Goal: Information Seeking & Learning: Learn about a topic

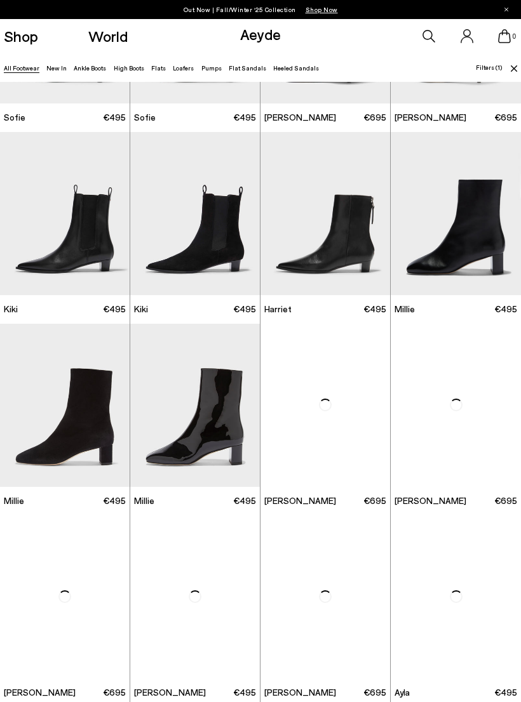
scroll to position [1313, 0]
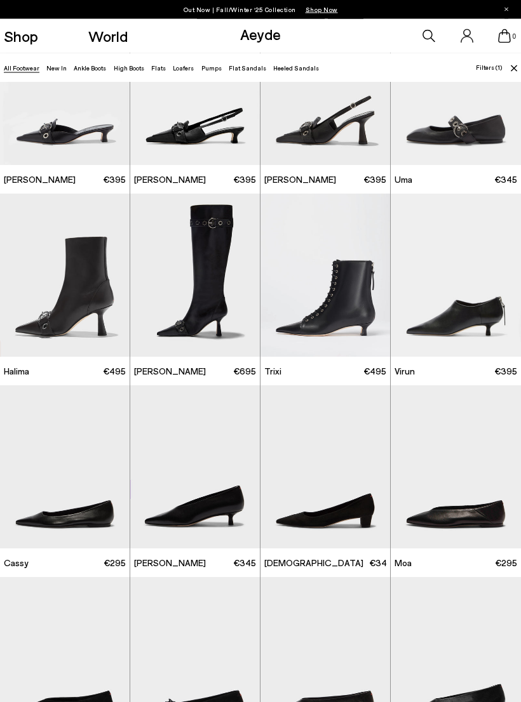
scroll to position [3724, 0]
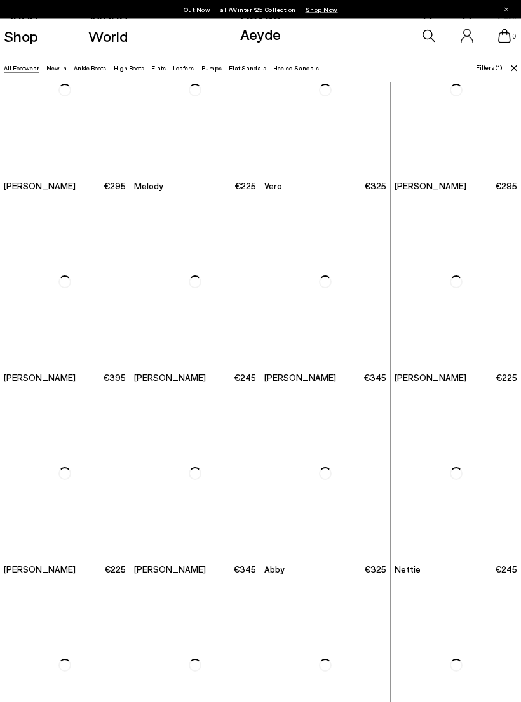
scroll to position [5817, 0]
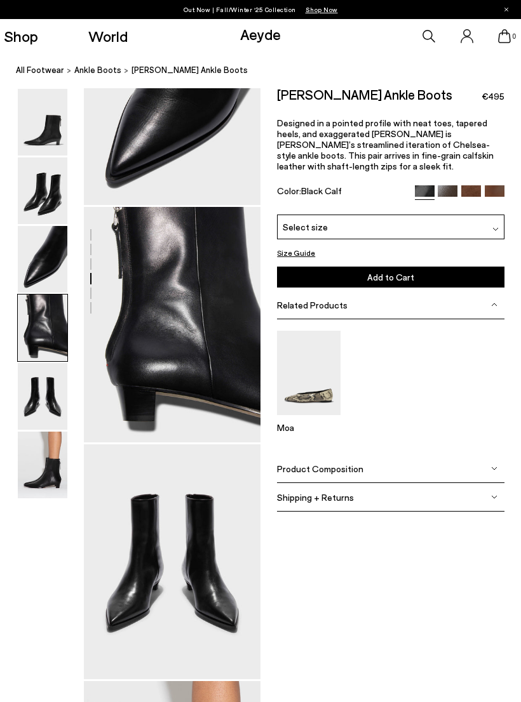
scroll to position [712, 0]
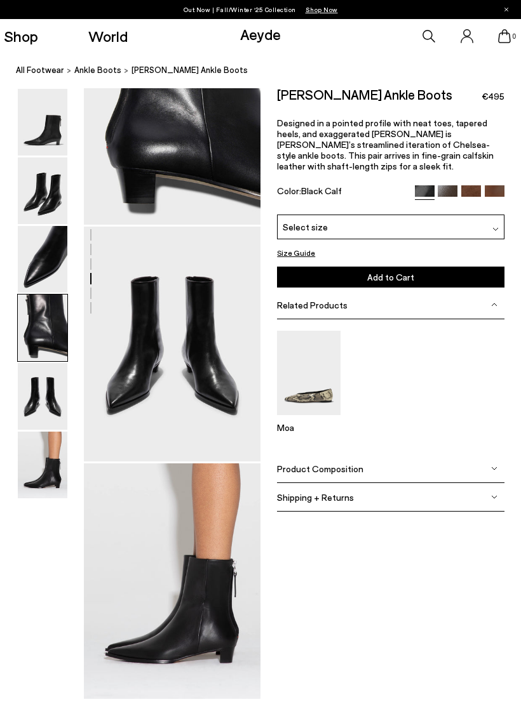
click at [45, 302] on img at bounding box center [43, 328] width 50 height 67
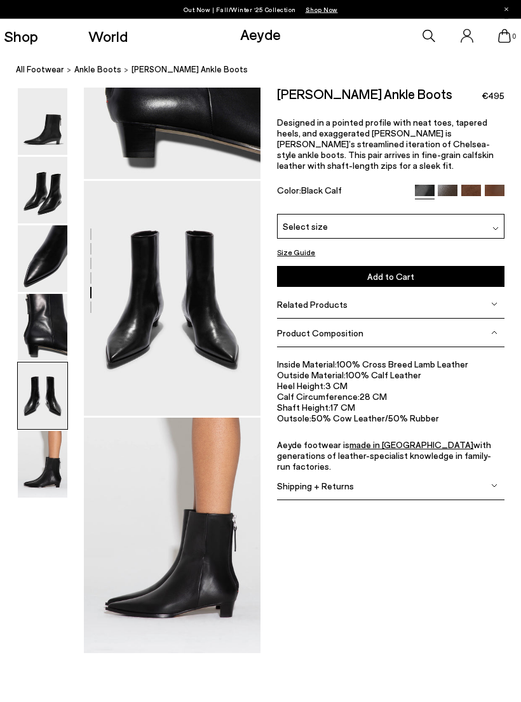
scroll to position [857, 0]
